Goal: Information Seeking & Learning: Check status

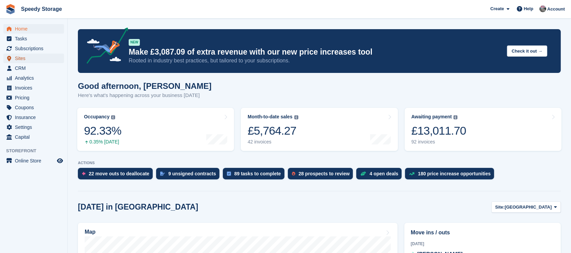
click at [22, 58] on span "Sites" at bounding box center [35, 57] width 41 height 9
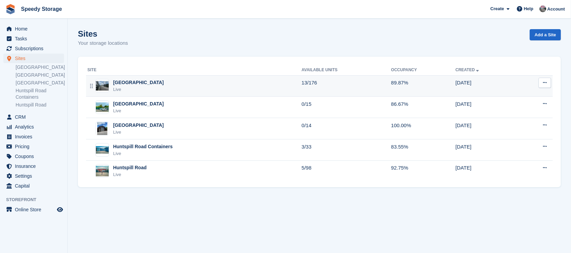
click at [134, 83] on div "[GEOGRAPHIC_DATA]" at bounding box center [138, 82] width 51 height 7
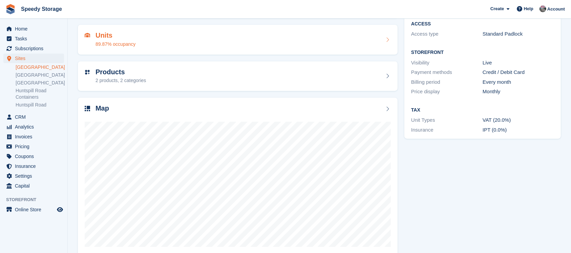
scroll to position [73, 0]
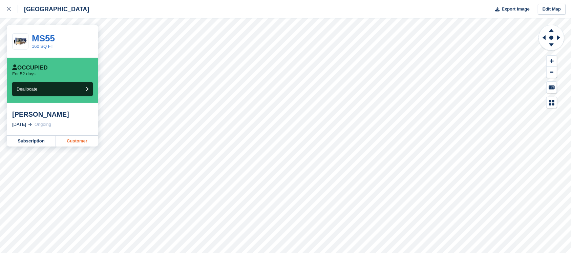
click at [72, 138] on link "Customer" at bounding box center [77, 140] width 42 height 11
click at [8, 6] on div at bounding box center [12, 9] width 11 height 8
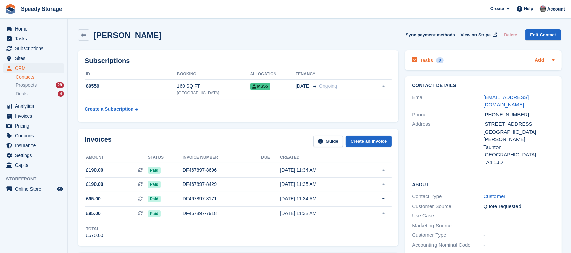
click at [535, 58] on link "Add" at bounding box center [539, 61] width 9 height 8
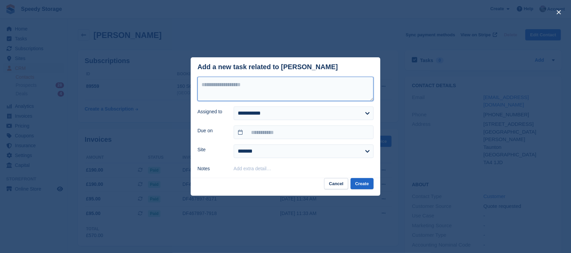
click at [212, 86] on textarea at bounding box center [285, 89] width 176 height 24
type textarea "**********"
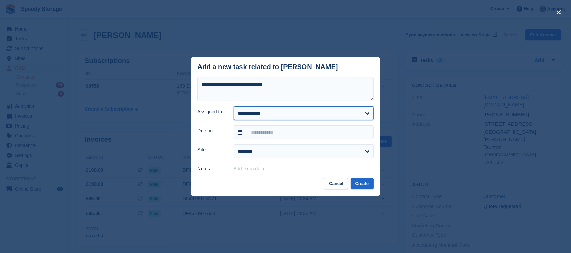
click at [254, 110] on select "**********" at bounding box center [304, 113] width 140 height 14
select select "****"
click at [234, 106] on select "**********" at bounding box center [304, 113] width 140 height 14
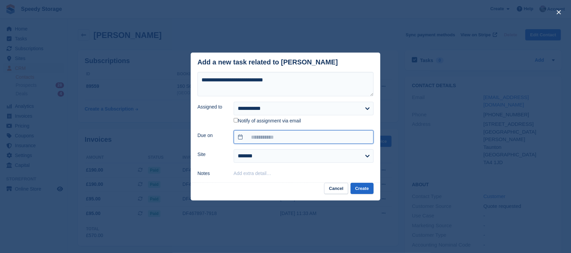
click at [261, 137] on input "text" at bounding box center [304, 137] width 140 height 14
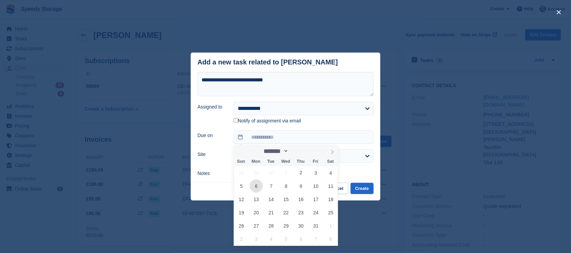
click at [258, 189] on span "6" at bounding box center [255, 185] width 13 height 13
type input "**********"
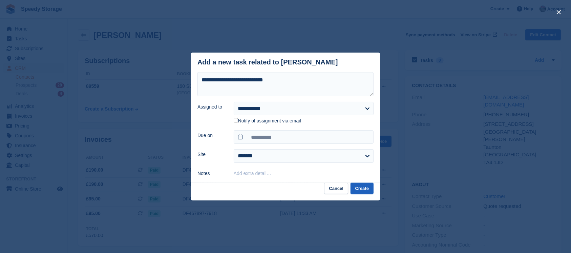
click at [357, 186] on button "Create" at bounding box center [361, 187] width 23 height 11
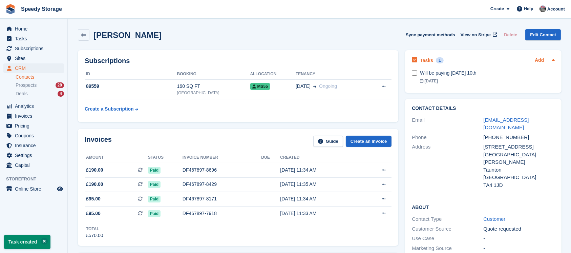
click at [539, 58] on link "Add" at bounding box center [539, 61] width 9 height 8
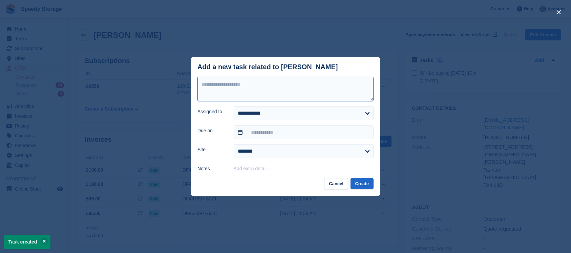
click at [230, 86] on textarea at bounding box center [285, 89] width 176 height 24
type textarea "**********"
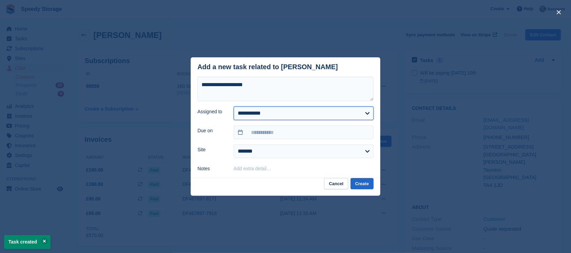
click at [268, 113] on select "**********" at bounding box center [304, 113] width 140 height 14
select select "****"
click at [234, 106] on select "**********" at bounding box center [304, 113] width 140 height 14
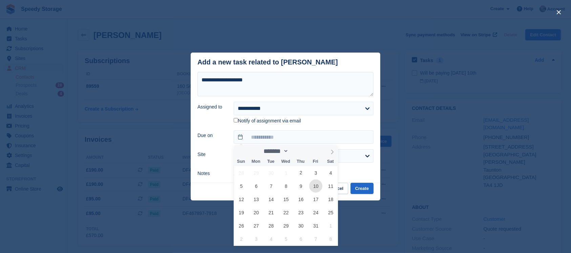
click at [311, 188] on span "10" at bounding box center [315, 185] width 13 height 13
type input "**********"
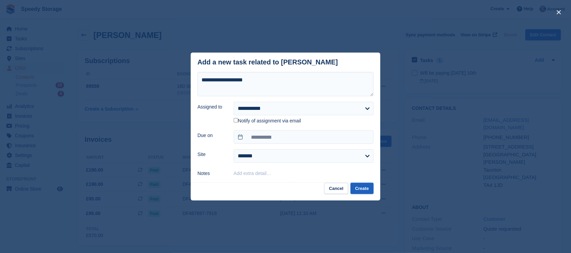
click at [362, 191] on button "Create" at bounding box center [361, 187] width 23 height 11
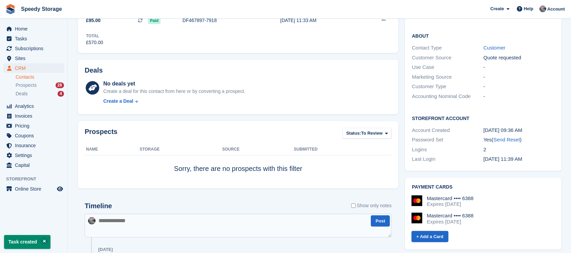
scroll to position [225, 0]
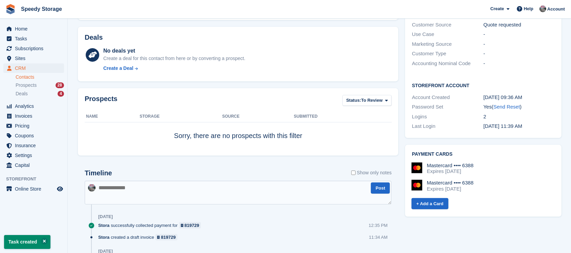
click at [106, 188] on textarea at bounding box center [238, 192] width 307 height 24
click at [184, 189] on textarea "**********" at bounding box center [238, 192] width 307 height 24
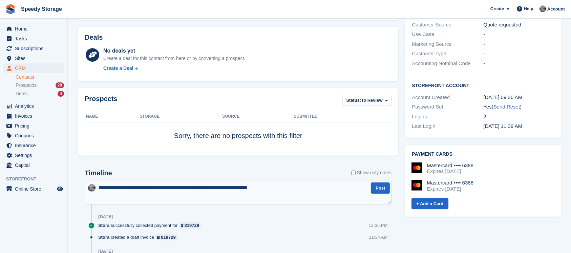
type textarea "**********"
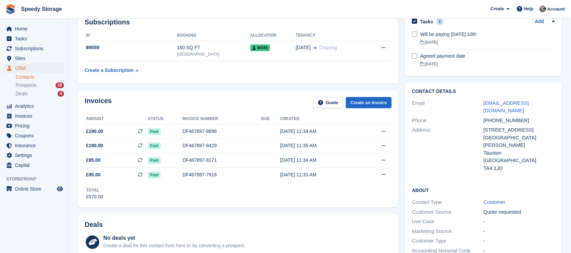
scroll to position [0, 0]
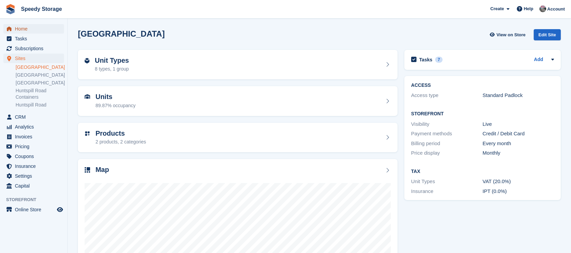
click at [21, 31] on span "Home" at bounding box center [35, 28] width 41 height 9
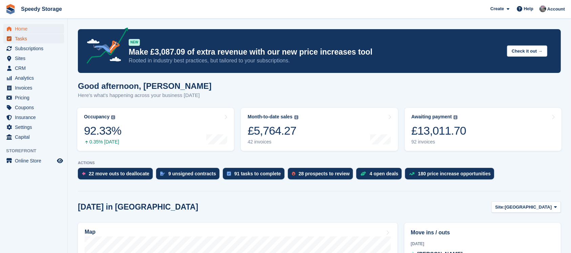
click at [24, 39] on span "Tasks" at bounding box center [35, 38] width 41 height 9
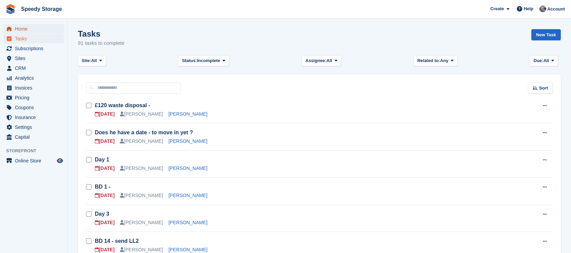
click at [17, 26] on span "Home" at bounding box center [35, 28] width 41 height 9
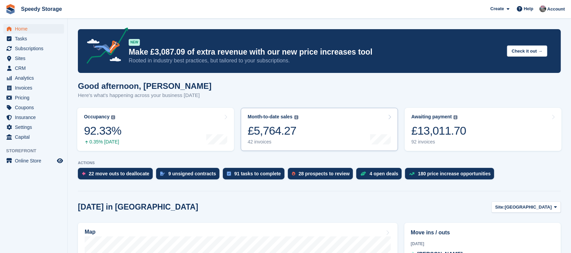
click at [347, 127] on link "Month-to-date sales The sum of all finalised invoices generated this month to d…" at bounding box center [319, 129] width 157 height 43
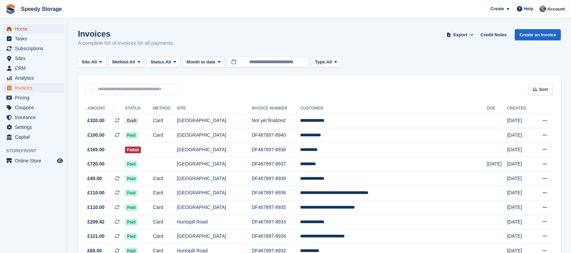
click at [18, 28] on span "Home" at bounding box center [35, 28] width 41 height 9
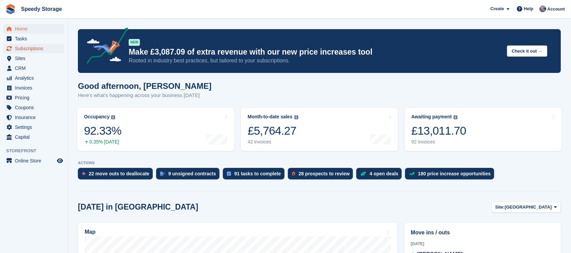
click at [28, 46] on span "Subscriptions" at bounding box center [35, 48] width 41 height 9
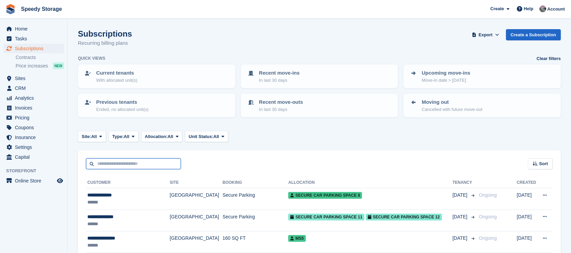
click at [118, 164] on input "text" at bounding box center [133, 163] width 95 height 11
type input "****"
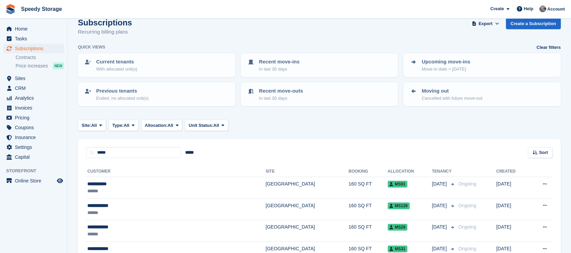
scroll to position [90, 0]
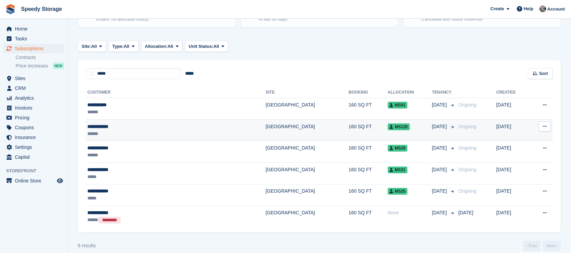
click at [108, 123] on div "**********" at bounding box center [139, 126] width 105 height 7
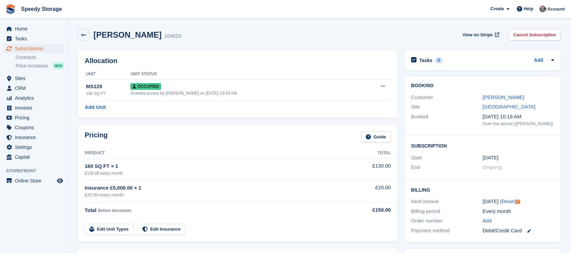
click at [499, 100] on div "[PERSON_NAME]" at bounding box center [517, 97] width 71 height 8
click at [499, 94] on link "[PERSON_NAME]" at bounding box center [503, 97] width 42 height 6
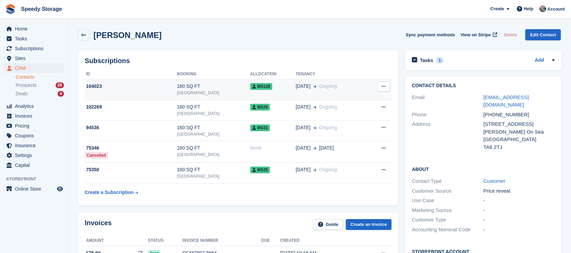
click at [157, 91] on td "104023" at bounding box center [131, 89] width 92 height 21
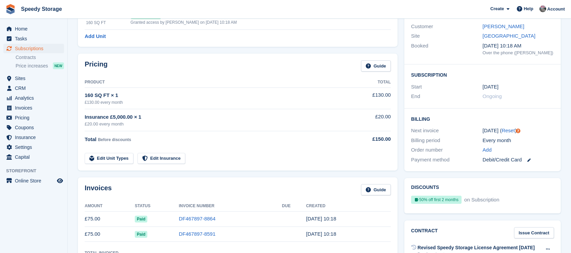
scroll to position [90, 0]
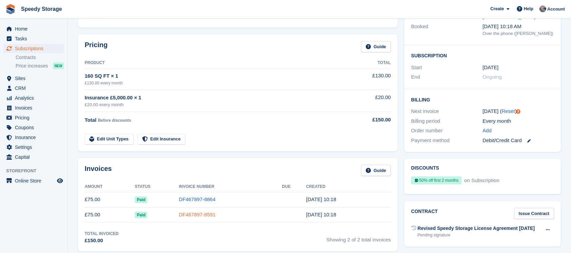
click at [196, 213] on link "DF467897-8591" at bounding box center [197, 214] width 37 height 6
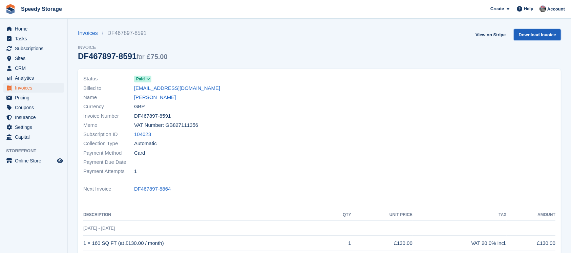
click at [532, 33] on link "Download Invoice" at bounding box center [537, 34] width 47 height 11
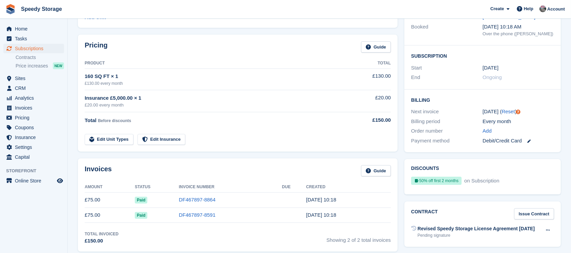
scroll to position [90, 0]
click at [191, 214] on link "DF467897-8591" at bounding box center [197, 214] width 37 height 6
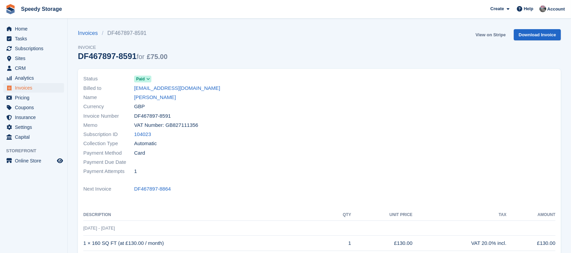
click at [503, 37] on link "View on Stripe" at bounding box center [491, 34] width 36 height 11
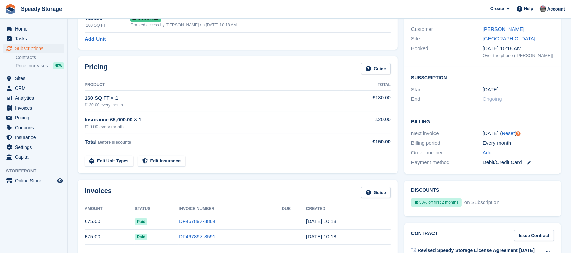
scroll to position [135, 0]
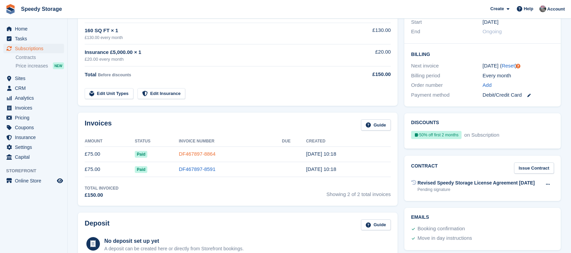
click at [190, 156] on link "DF467897-8864" at bounding box center [197, 154] width 37 height 6
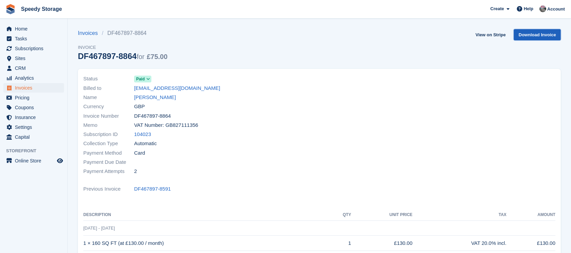
click at [535, 30] on link "Download Invoice" at bounding box center [537, 34] width 47 height 11
click at [541, 37] on link "Download Invoice" at bounding box center [537, 34] width 47 height 11
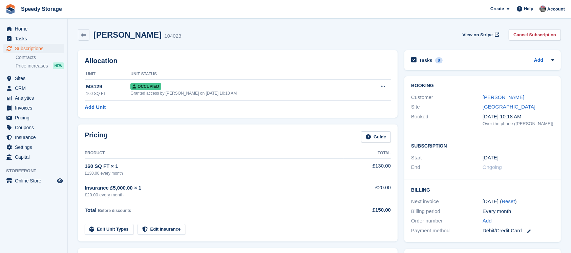
scroll to position [135, 0]
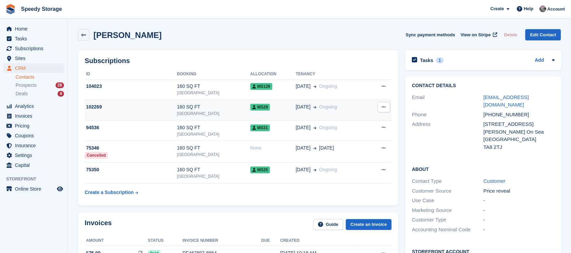
click at [220, 107] on div "160 SQ FT" at bounding box center [213, 106] width 73 height 7
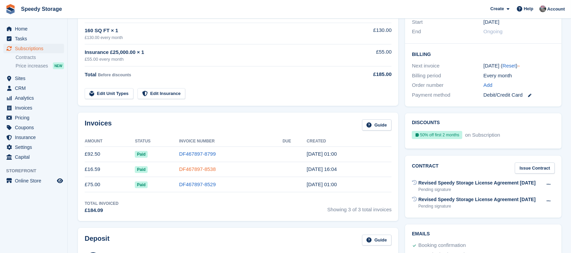
scroll to position [180, 0]
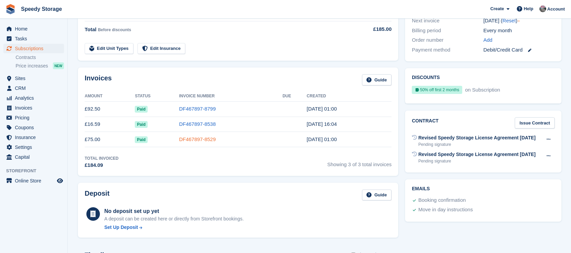
click at [189, 138] on link "DF467897-8529" at bounding box center [197, 139] width 37 height 6
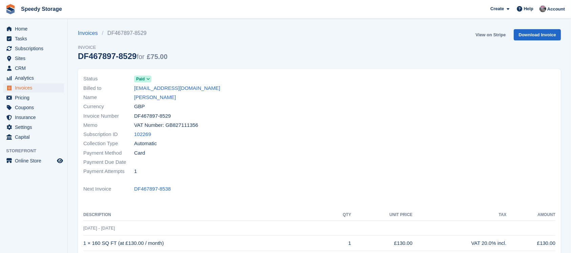
click at [494, 37] on link "View on Stripe" at bounding box center [491, 34] width 36 height 11
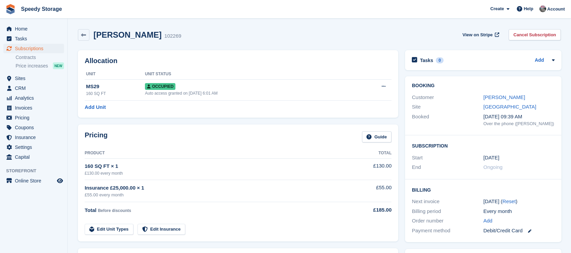
scroll to position [180, 0]
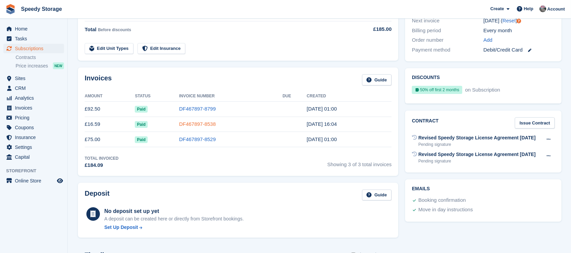
click at [186, 125] on link "DF467897-8538" at bounding box center [197, 124] width 37 height 6
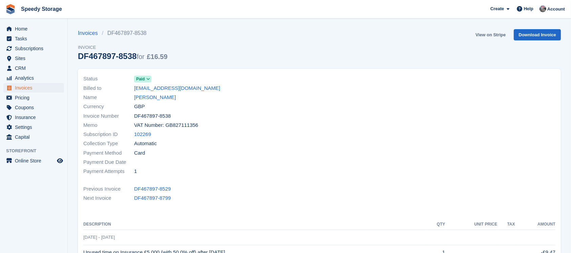
click at [495, 32] on link "View on Stripe" at bounding box center [491, 34] width 36 height 11
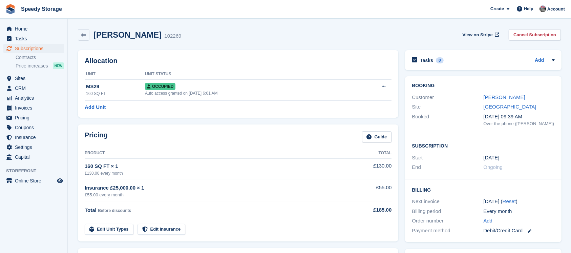
scroll to position [180, 0]
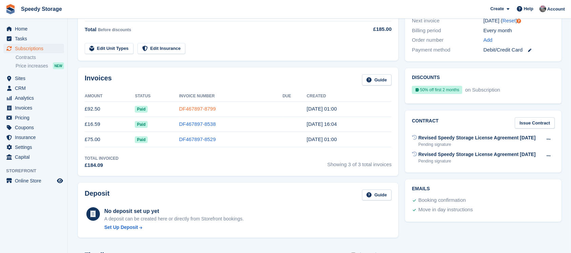
click at [180, 109] on link "DF467897-8799" at bounding box center [197, 109] width 37 height 6
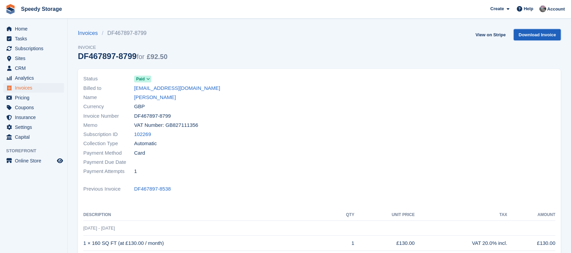
click at [531, 36] on link "Download Invoice" at bounding box center [537, 34] width 47 height 11
click at [227, 42] on div "Invoices DF467897-8799 Invoice DF467897-8799 for £92.50 View on Stripe Download…" at bounding box center [319, 49] width 483 height 40
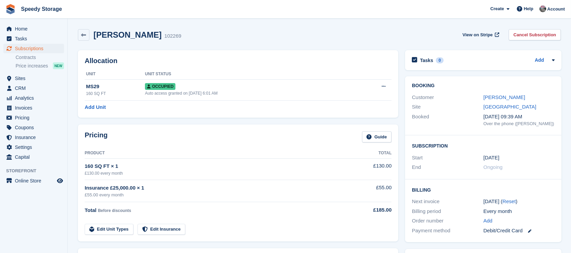
scroll to position [180, 0]
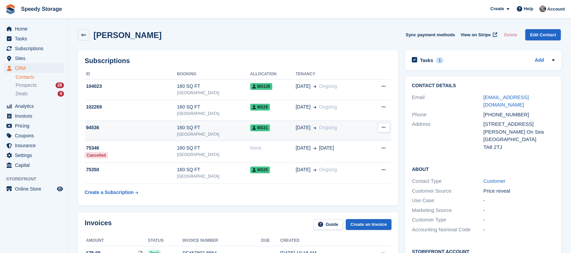
click at [168, 134] on td "94536" at bounding box center [131, 130] width 92 height 21
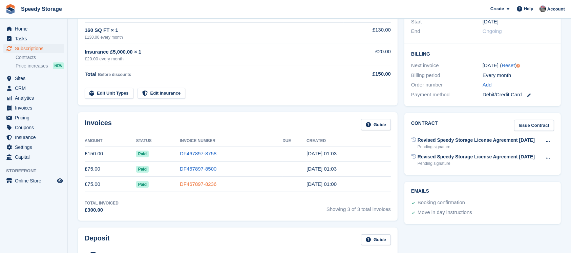
scroll to position [180, 0]
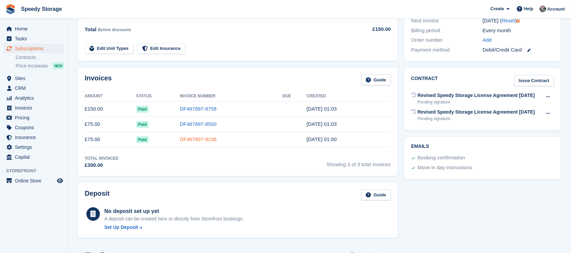
click at [196, 137] on link "DF467897-8236" at bounding box center [198, 139] width 37 height 6
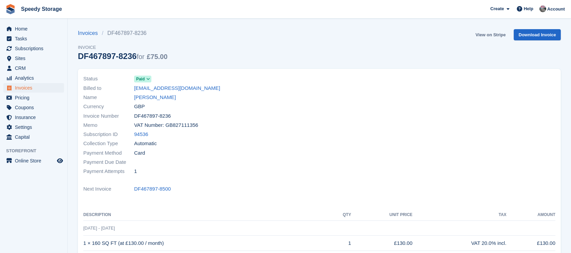
click at [491, 31] on link "View on Stripe" at bounding box center [491, 34] width 36 height 11
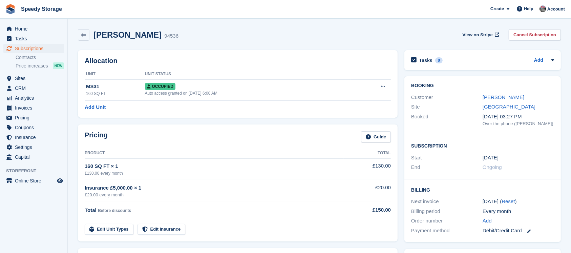
scroll to position [180, 0]
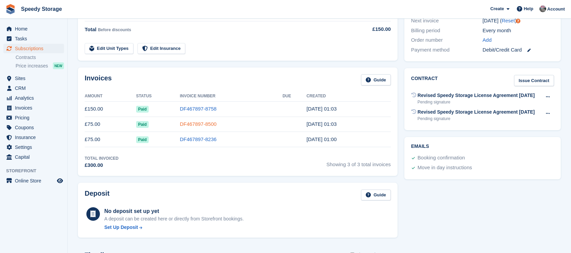
click at [193, 122] on link "DF467897-8500" at bounding box center [198, 124] width 37 height 6
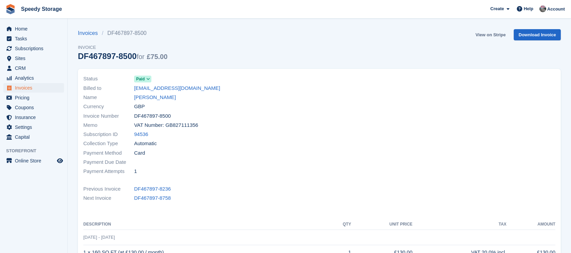
click at [489, 37] on link "View on Stripe" at bounding box center [491, 34] width 36 height 11
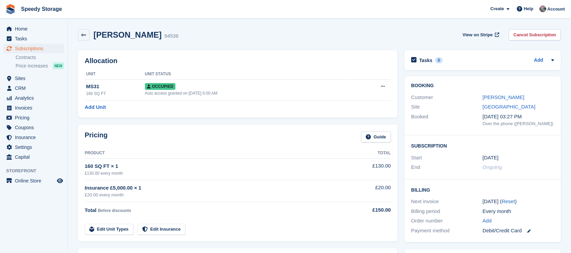
scroll to position [180, 0]
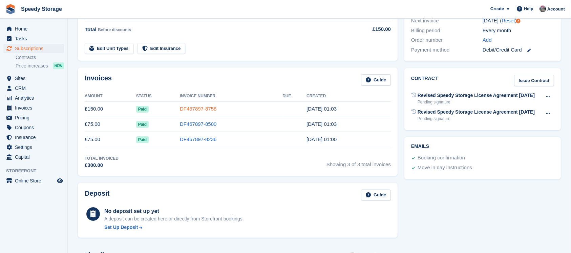
click at [187, 106] on link "DF467897-8758" at bounding box center [198, 109] width 37 height 6
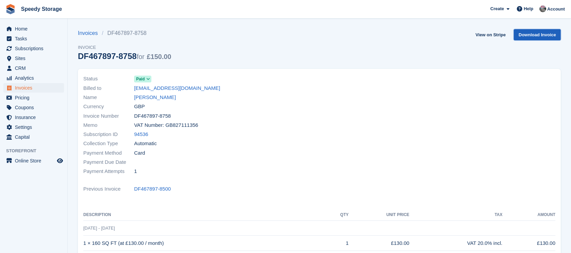
click at [538, 33] on link "Download Invoice" at bounding box center [537, 34] width 47 height 11
click at [333, 36] on div "Invoices DF467897-8758 Invoice DF467897-8758 for £150.00 View on Stripe Downloa…" at bounding box center [319, 49] width 483 height 40
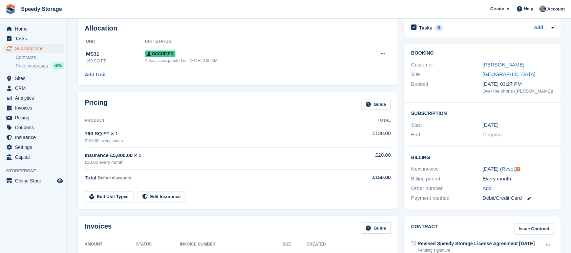
scroll to position [45, 0]
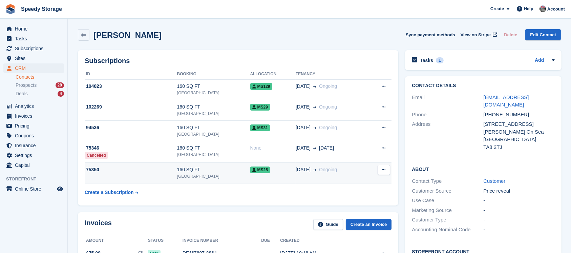
click at [221, 173] on div "[GEOGRAPHIC_DATA]" at bounding box center [213, 176] width 73 height 6
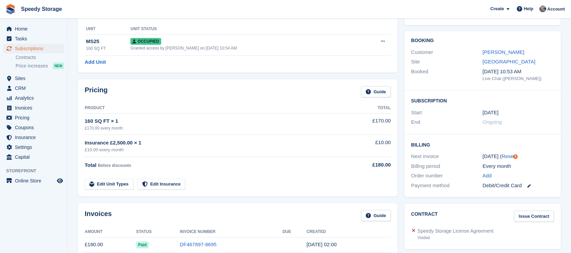
scroll to position [135, 0]
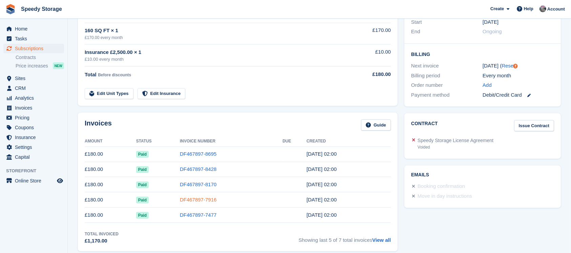
click at [187, 198] on link "DF467897-7916" at bounding box center [198, 199] width 37 height 6
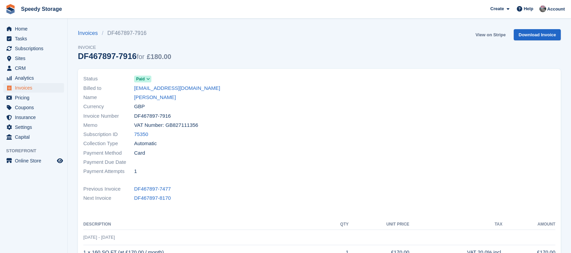
click at [494, 34] on link "View on Stripe" at bounding box center [491, 34] width 36 height 11
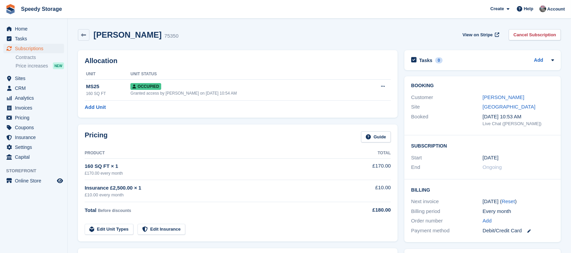
scroll to position [135, 0]
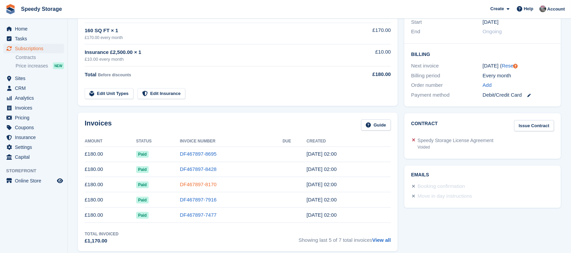
click at [188, 184] on link "DF467897-8170" at bounding box center [198, 184] width 37 height 6
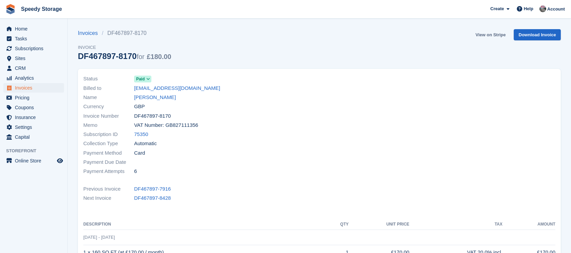
click at [493, 33] on link "View on Stripe" at bounding box center [491, 34] width 36 height 11
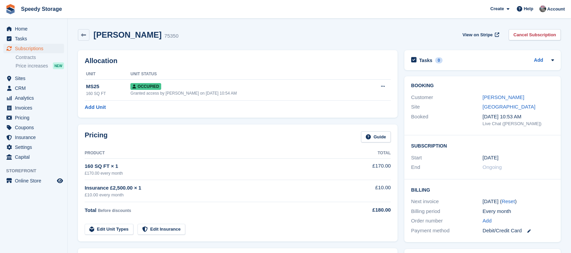
scroll to position [135, 0]
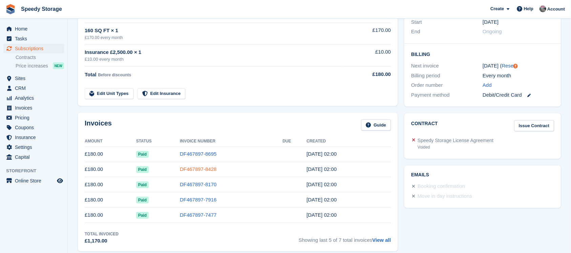
click at [194, 166] on link "DF467897-8428" at bounding box center [198, 169] width 37 height 6
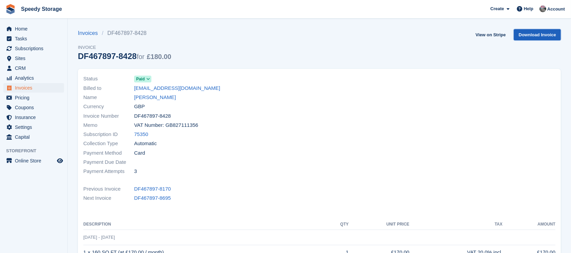
click at [542, 37] on link "Download Invoice" at bounding box center [537, 34] width 47 height 11
click at [496, 34] on link "View on Stripe" at bounding box center [491, 34] width 36 height 11
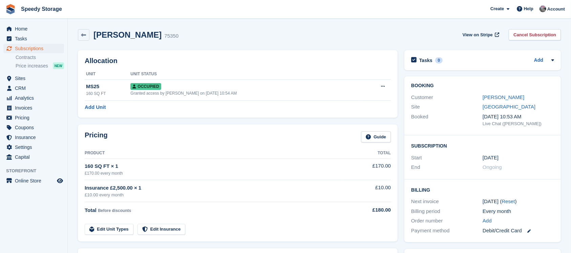
scroll to position [135, 0]
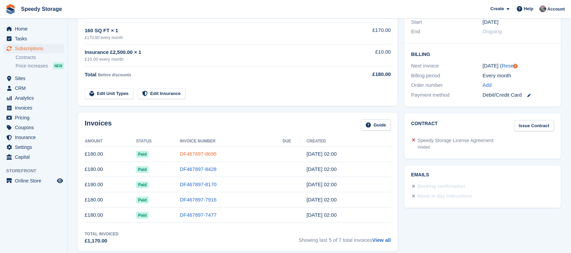
click at [189, 153] on link "DF467897-8695" at bounding box center [198, 154] width 37 height 6
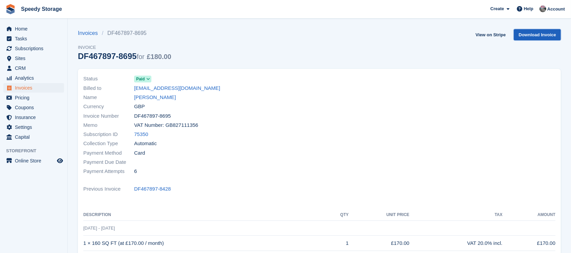
click at [539, 35] on link "Download Invoice" at bounding box center [537, 34] width 47 height 11
click at [136, 94] on link "[PERSON_NAME]" at bounding box center [155, 97] width 42 height 8
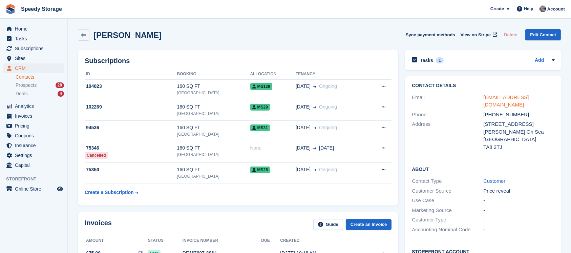
click at [515, 99] on link "[EMAIL_ADDRESS][DOMAIN_NAME]" at bounding box center [505, 101] width 45 height 14
